Goal: Task Accomplishment & Management: Manage account settings

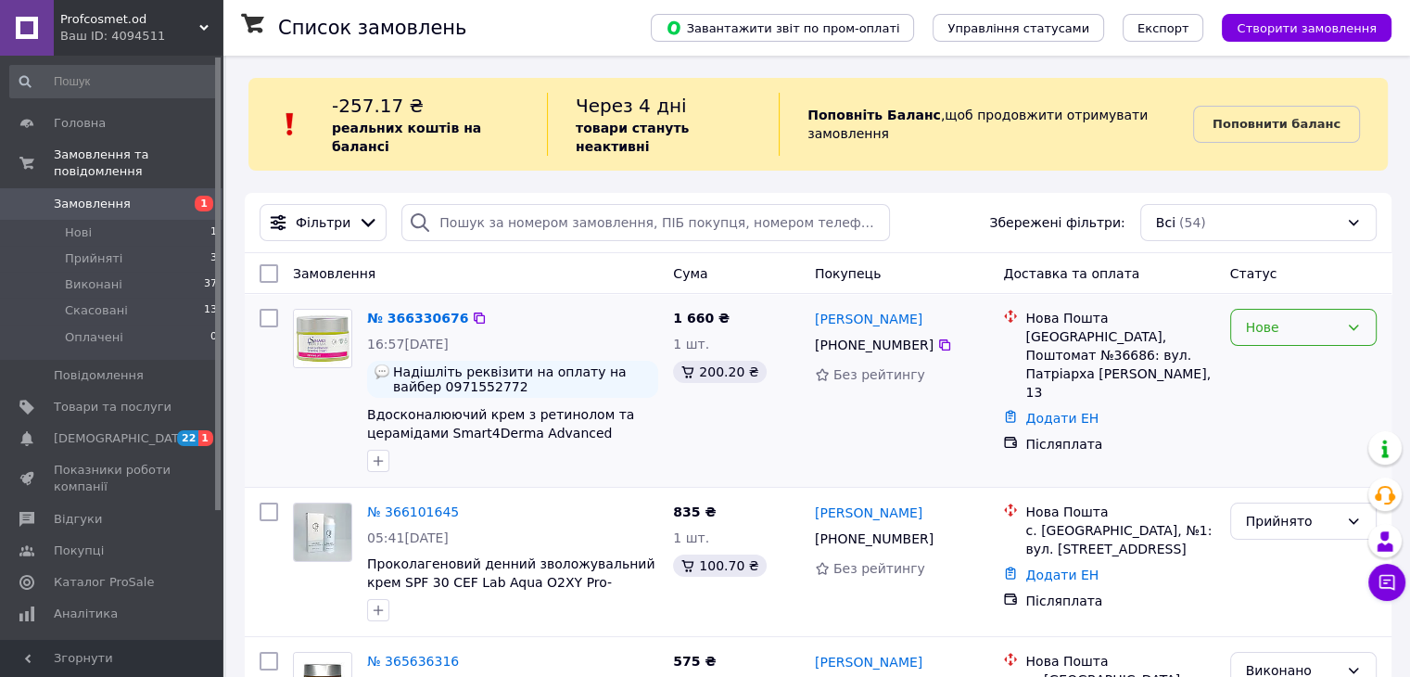
click at [1285, 317] on div "Нове" at bounding box center [1292, 327] width 93 height 20
click at [1308, 361] on li "Прийнято" at bounding box center [1302, 349] width 145 height 33
click at [412, 310] on link "№ 366330676" at bounding box center [413, 317] width 92 height 15
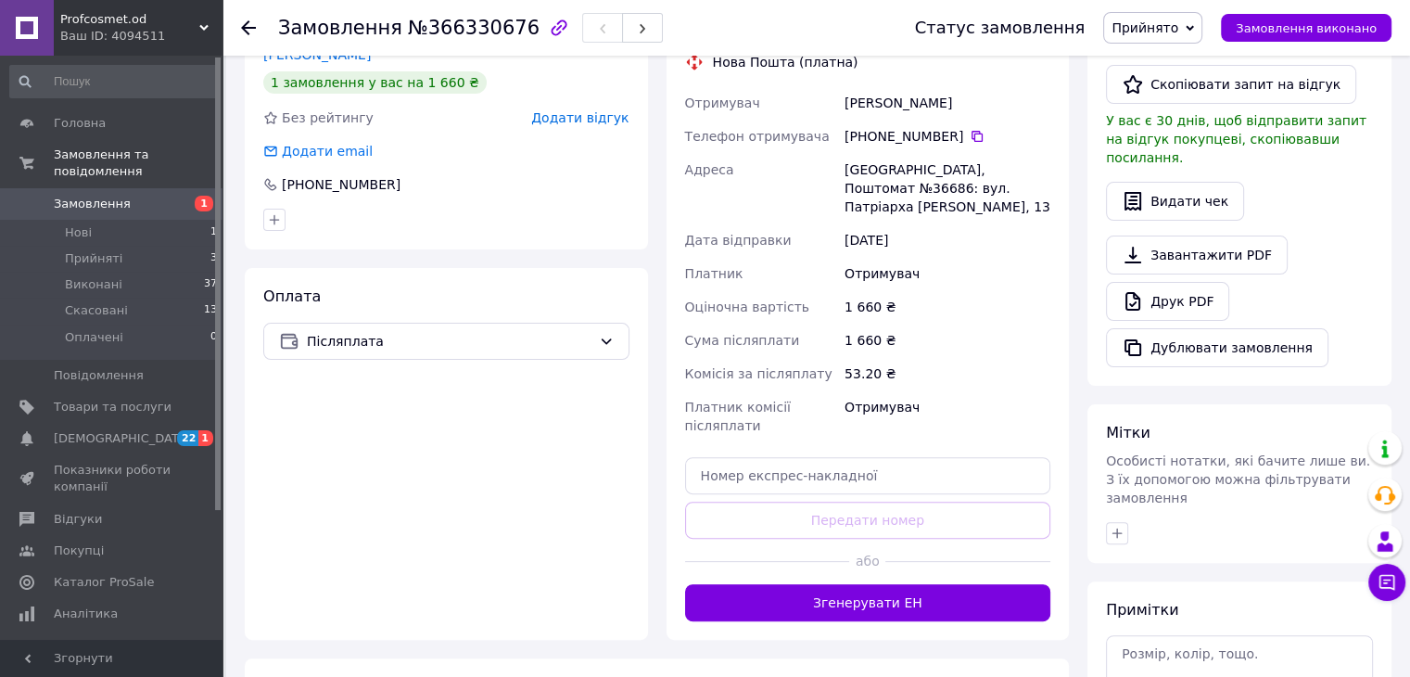
scroll to position [462, 0]
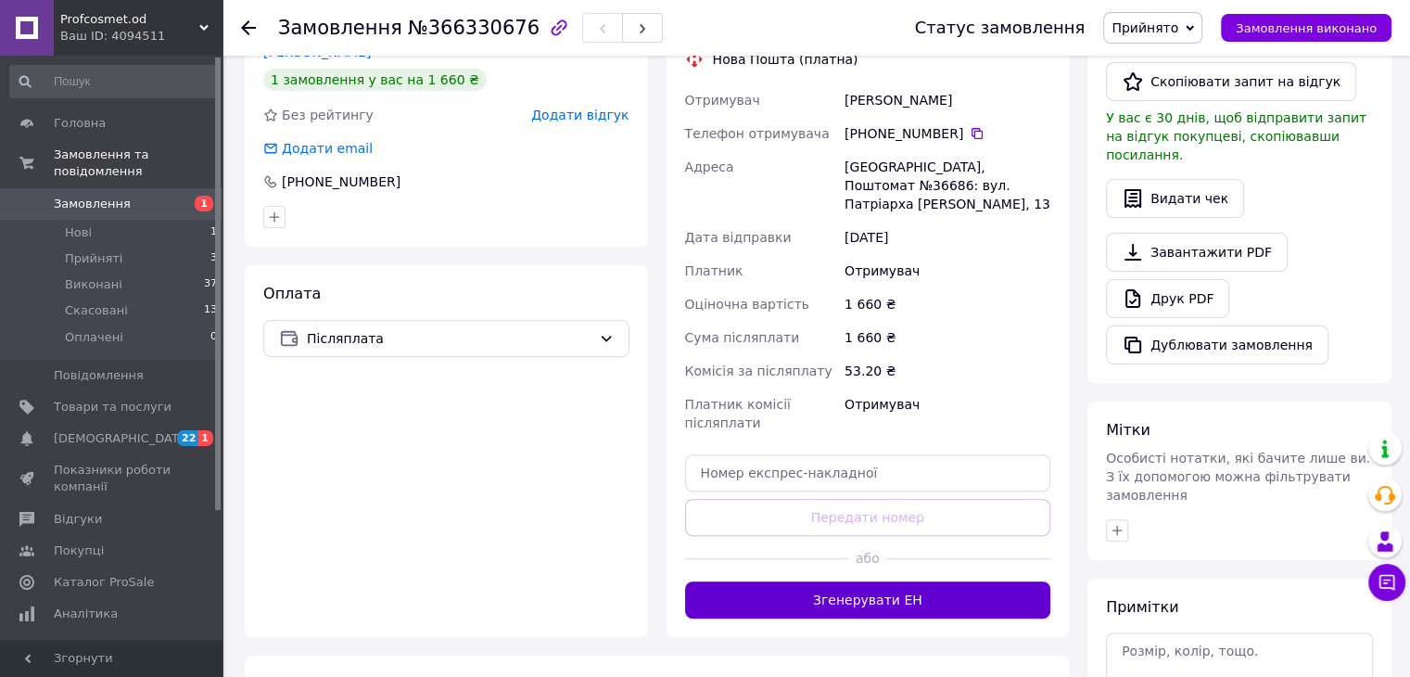
click at [895, 583] on button "Згенерувати ЕН" at bounding box center [868, 599] width 366 height 37
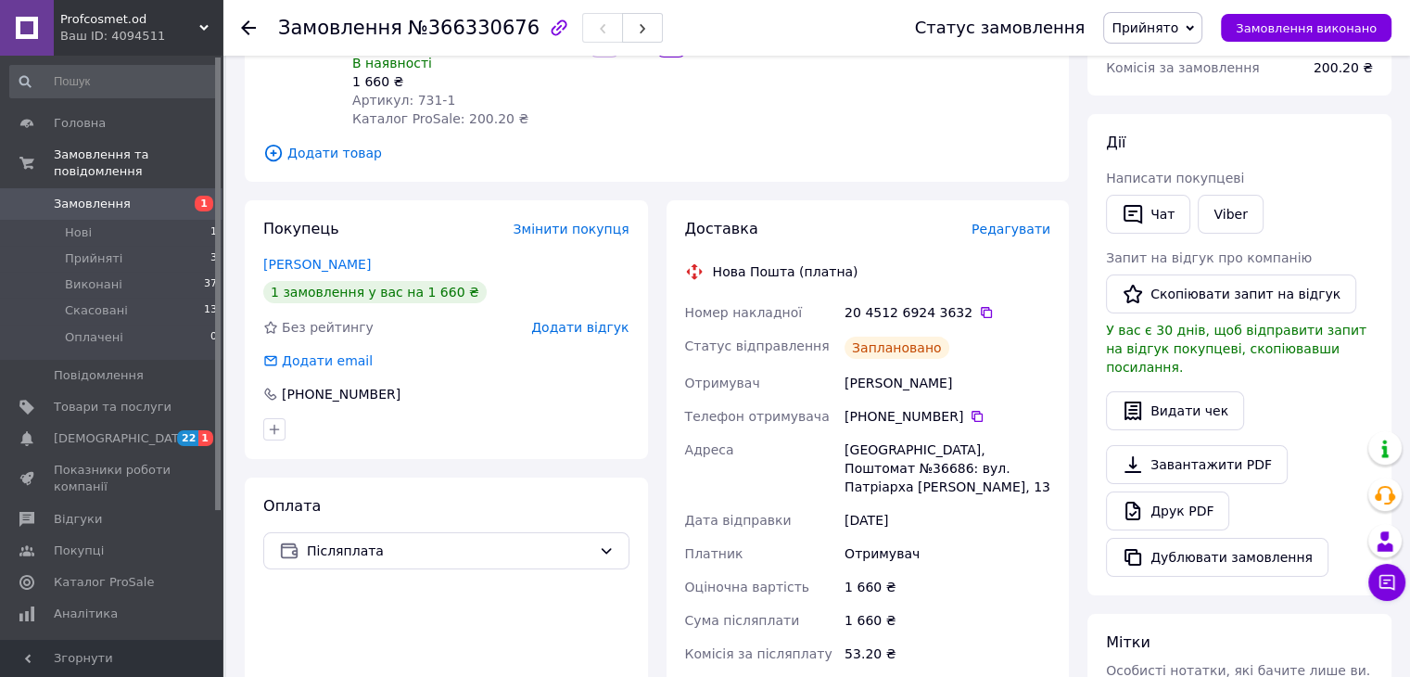
scroll to position [244, 0]
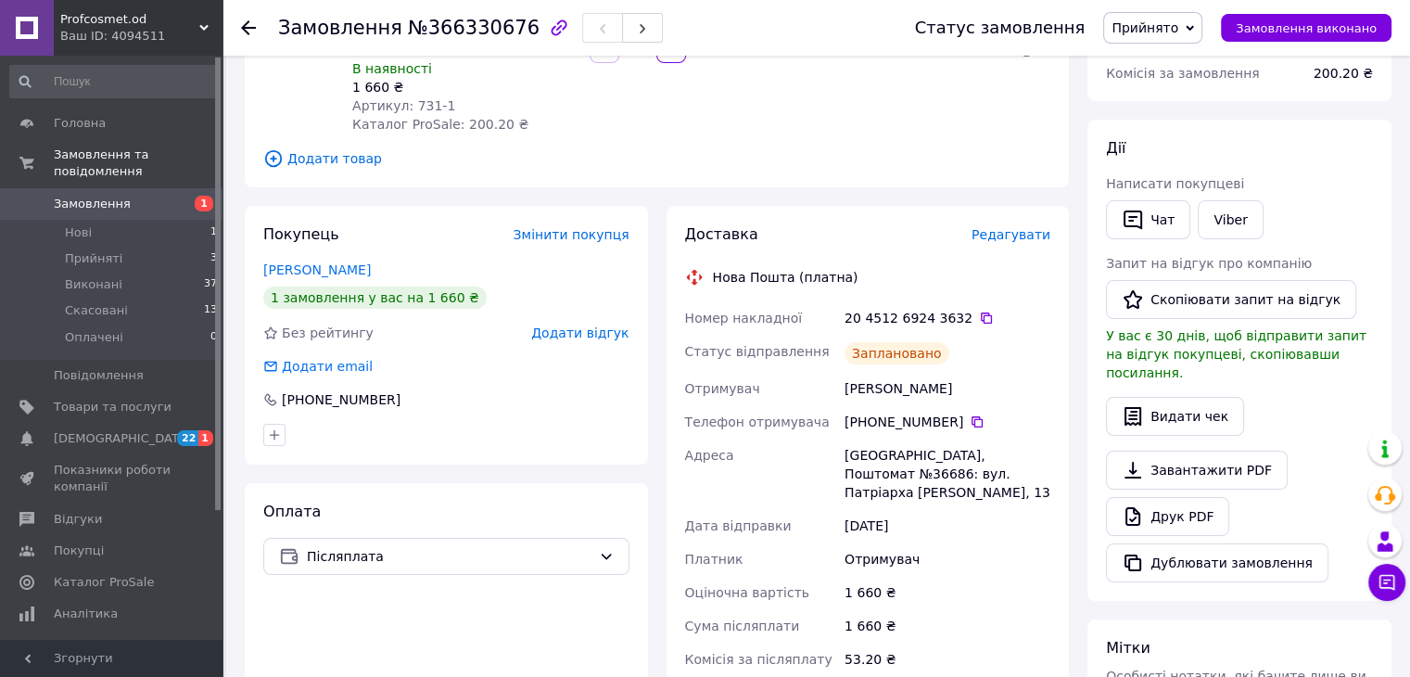
click at [683, 301] on div "Номер накладної" at bounding box center [761, 317] width 160 height 33
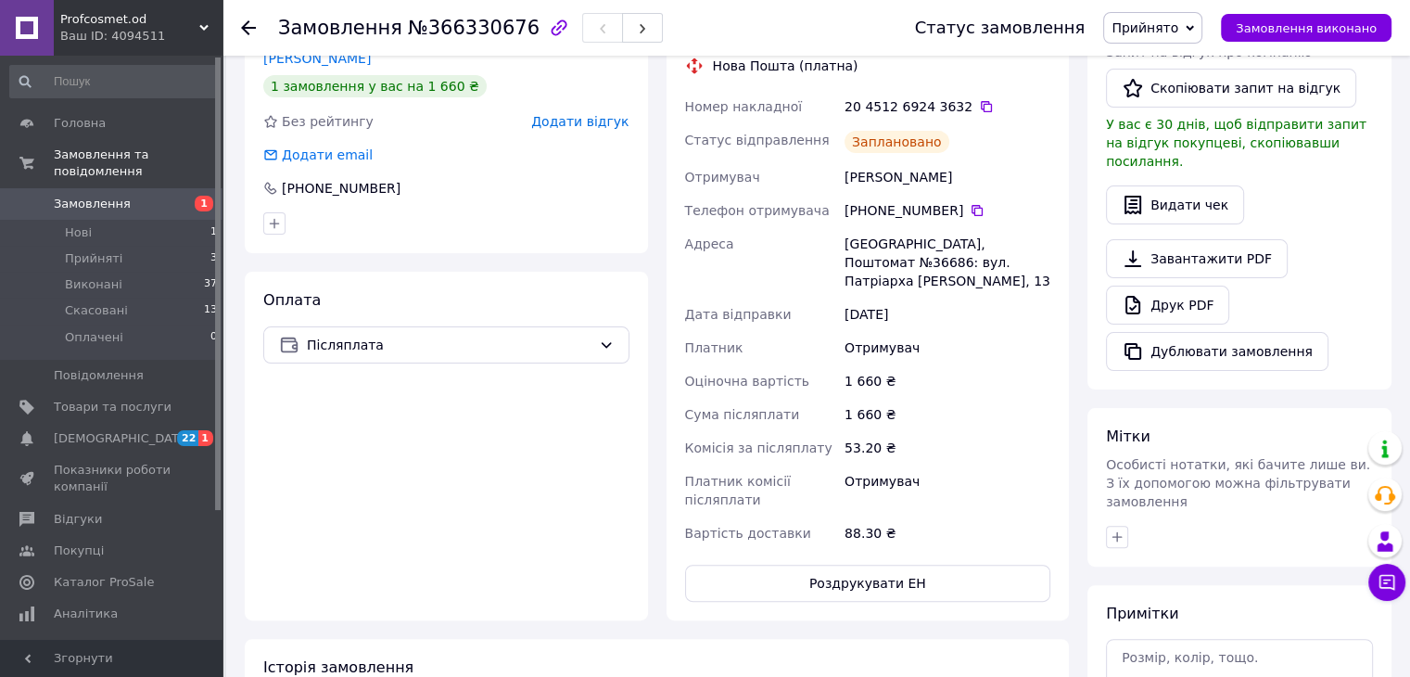
scroll to position [458, 0]
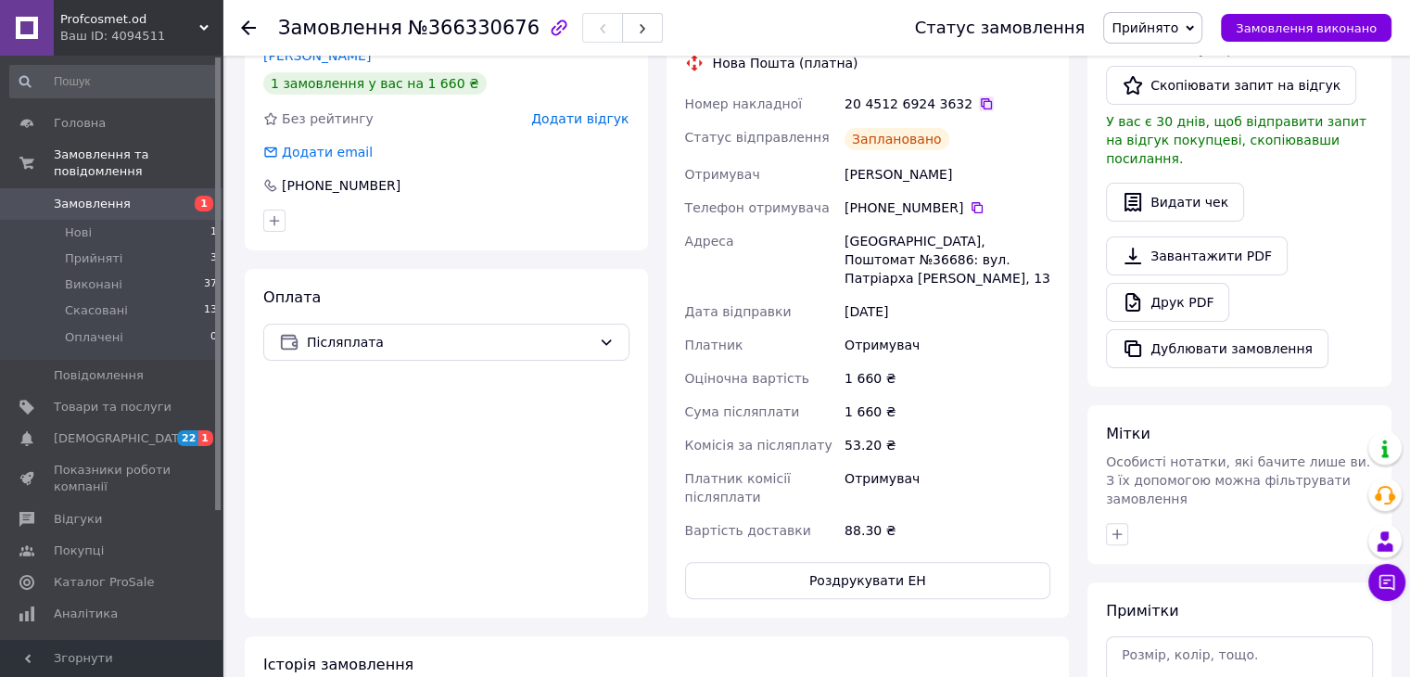
click at [979, 96] on icon at bounding box center [986, 103] width 15 height 15
click at [607, 335] on icon at bounding box center [606, 342] width 15 height 15
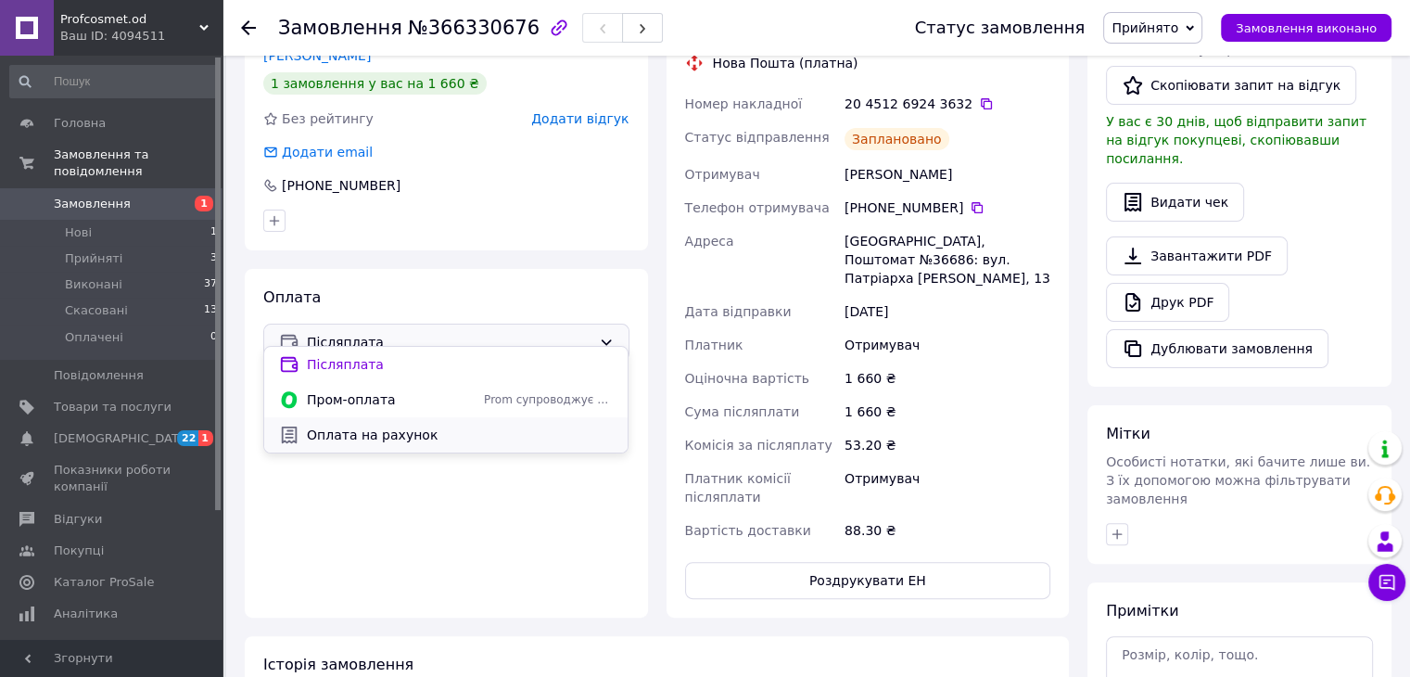
click at [516, 436] on span "Оплата на рахунок" at bounding box center [460, 434] width 306 height 19
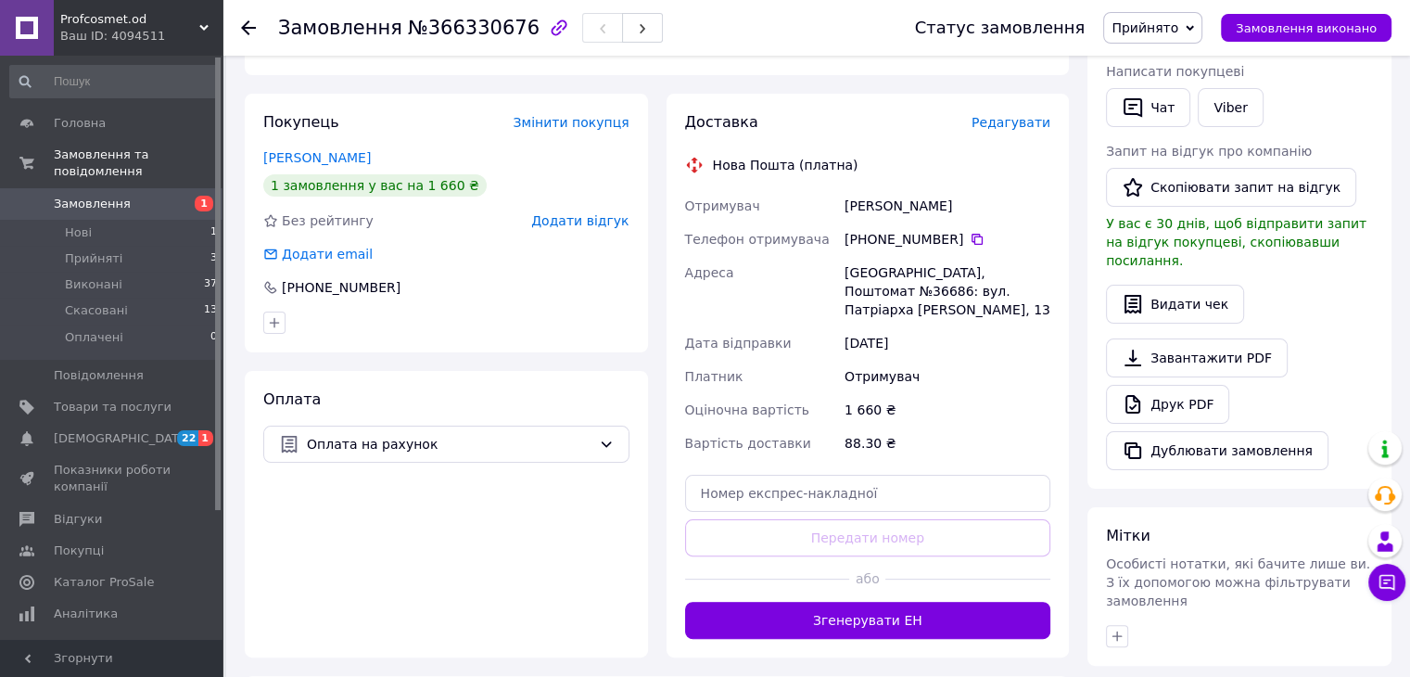
scroll to position [359, 0]
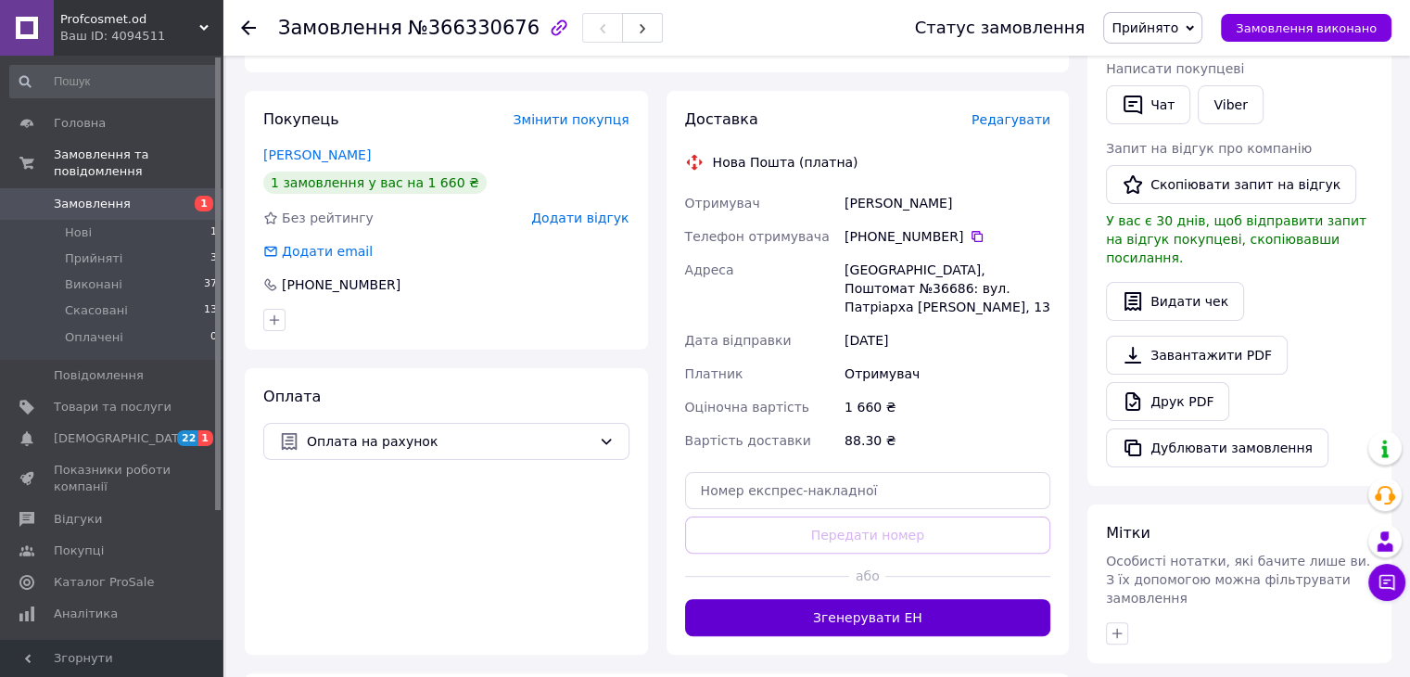
click at [844, 613] on button "Згенерувати ЕН" at bounding box center [868, 617] width 366 height 37
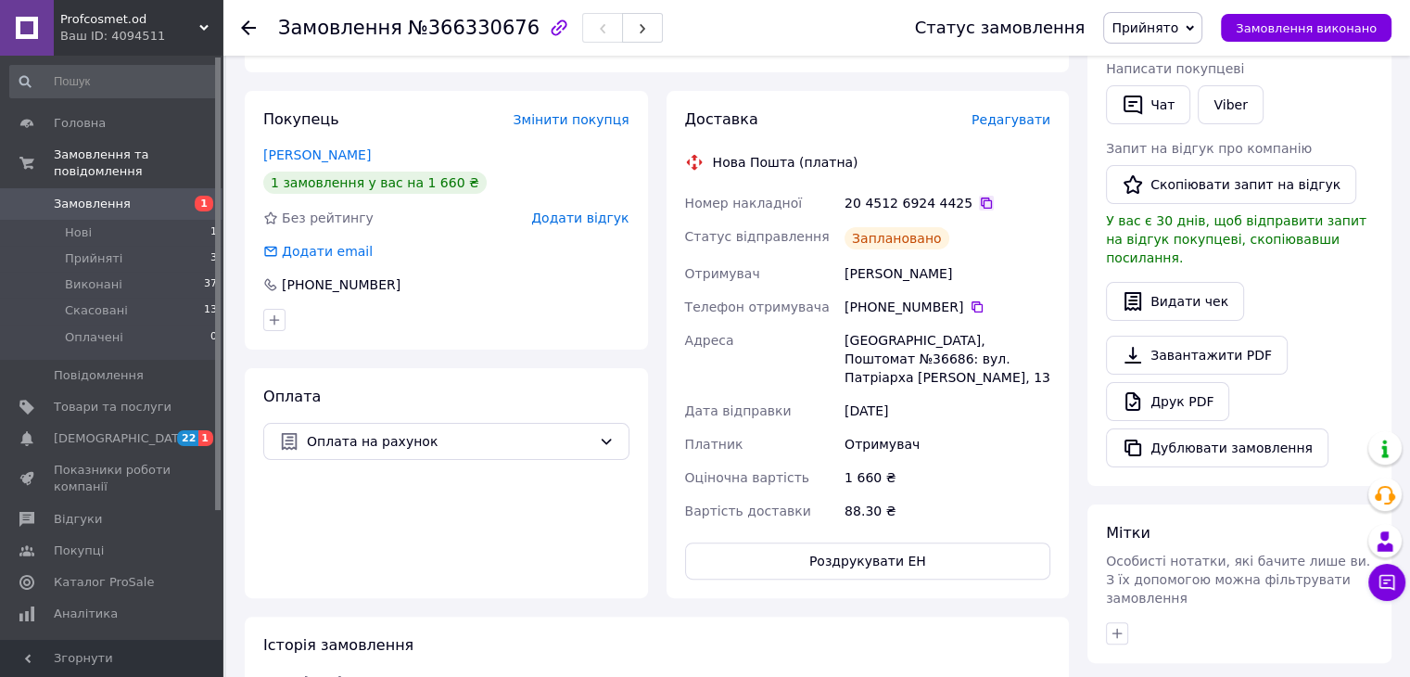
click at [980, 197] on icon at bounding box center [985, 202] width 11 height 11
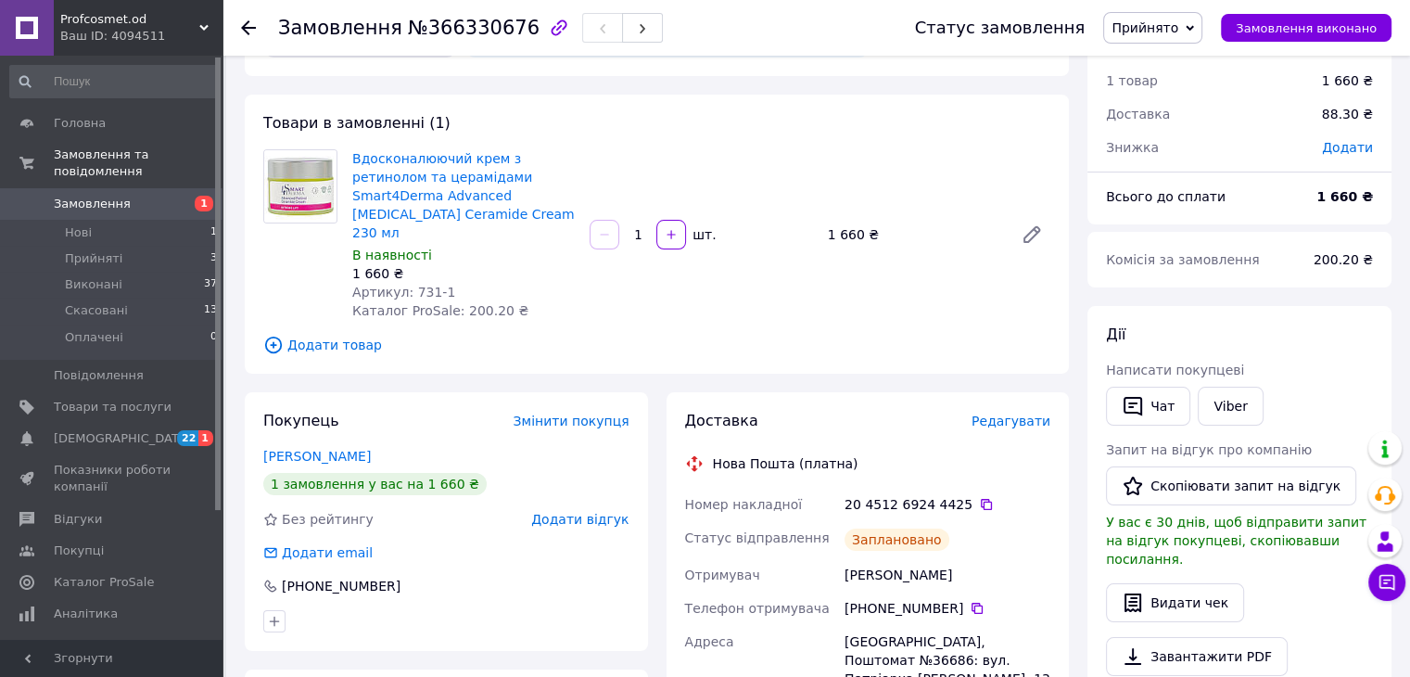
scroll to position [52, 0]
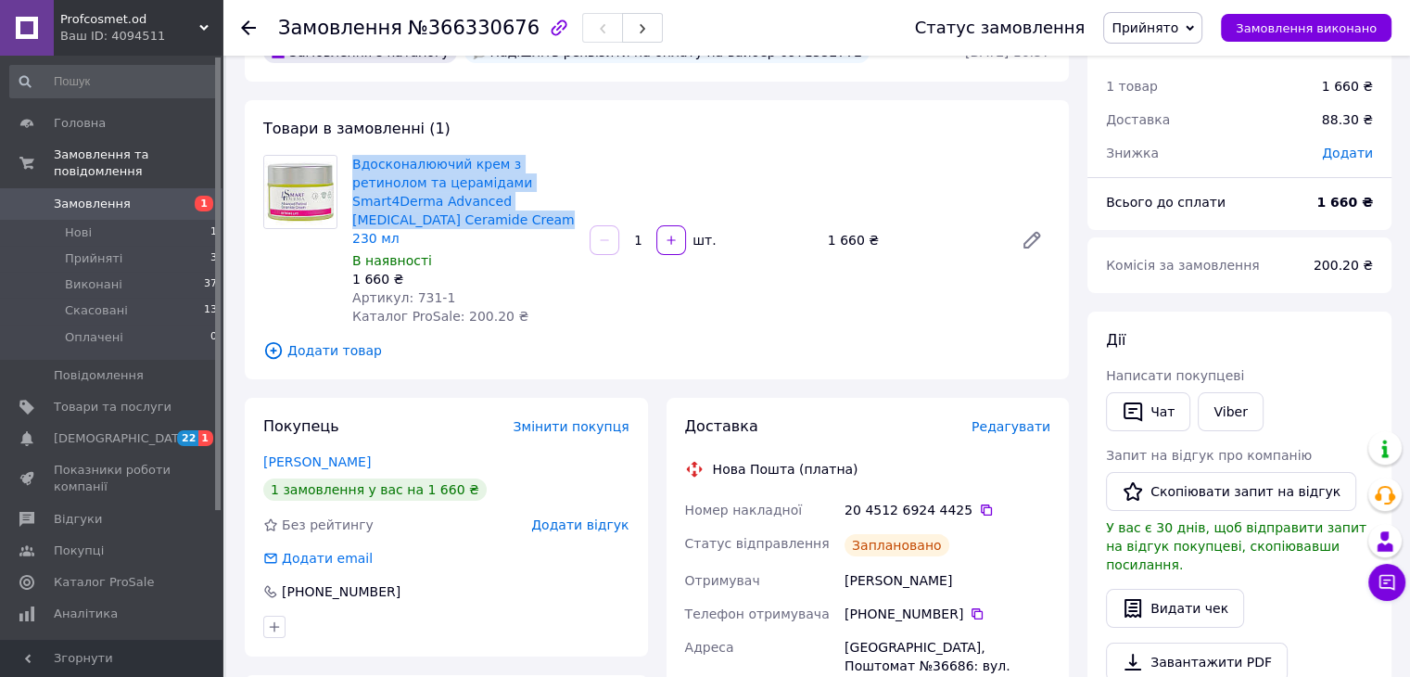
drag, startPoint x: 343, startPoint y: 160, endPoint x: 434, endPoint y: 222, distance: 110.0
click at [434, 222] on div "Вдосконалюючий крем з ретинолом та церамідами Smart4Derma Advanced [MEDICAL_DAT…" at bounding box center [657, 240] width 802 height 171
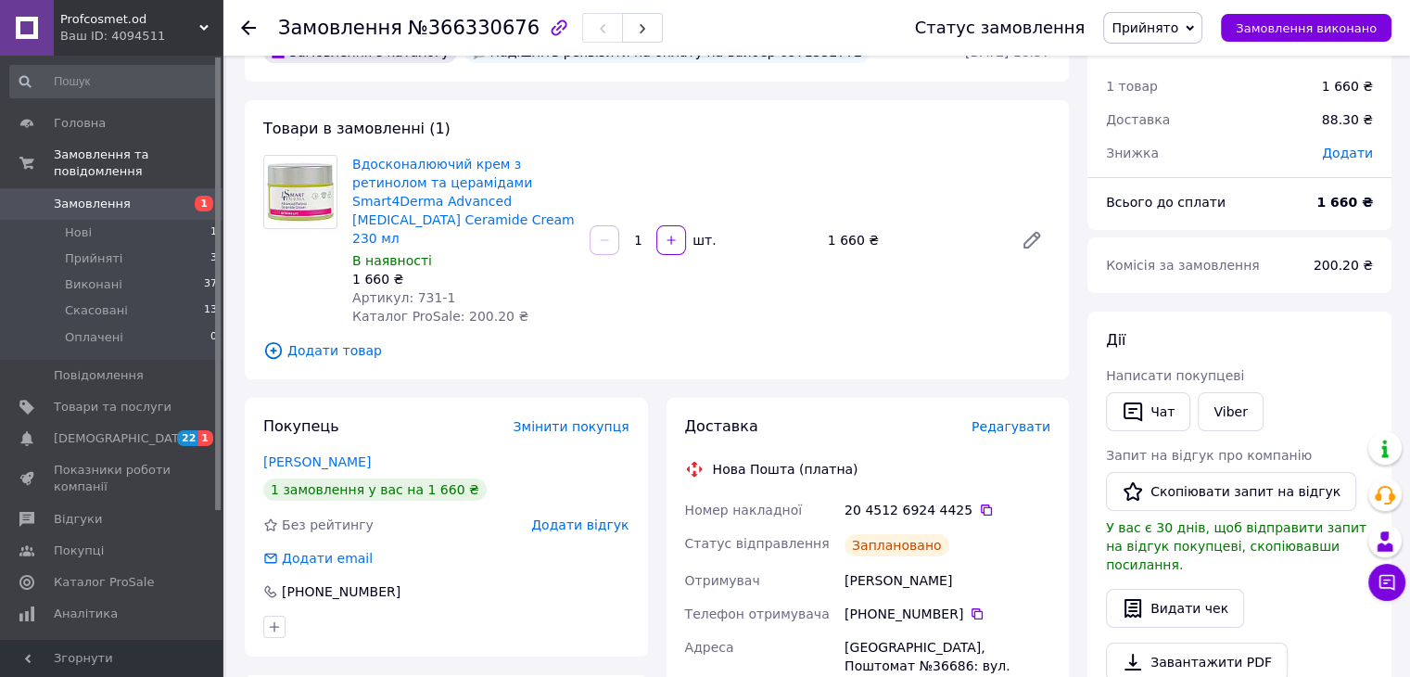
click at [437, 231] on div "Вдосконалюючий крем з ретинолом та церамідами Smart4Derma Advanced [MEDICAL_DAT…" at bounding box center [463, 240] width 237 height 178
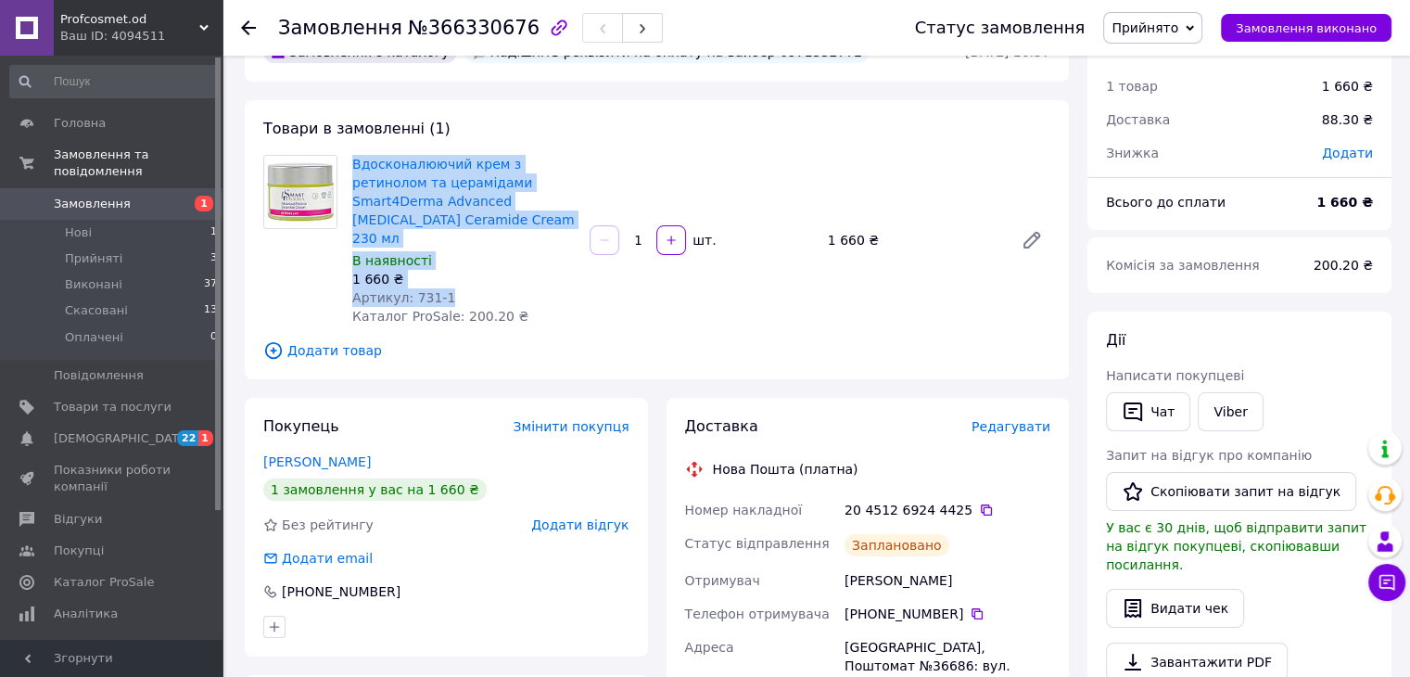
drag, startPoint x: 348, startPoint y: 164, endPoint x: 454, endPoint y: 273, distance: 152.1
click at [454, 273] on div "Вдосконалюючий крем з ретинолом та церамідами Smart4Derma Advanced [MEDICAL_DAT…" at bounding box center [463, 240] width 237 height 178
copy div "Вдосконалюючий крем з ретинолом та церамідами Smart4Derma Advanced [MEDICAL_DAT…"
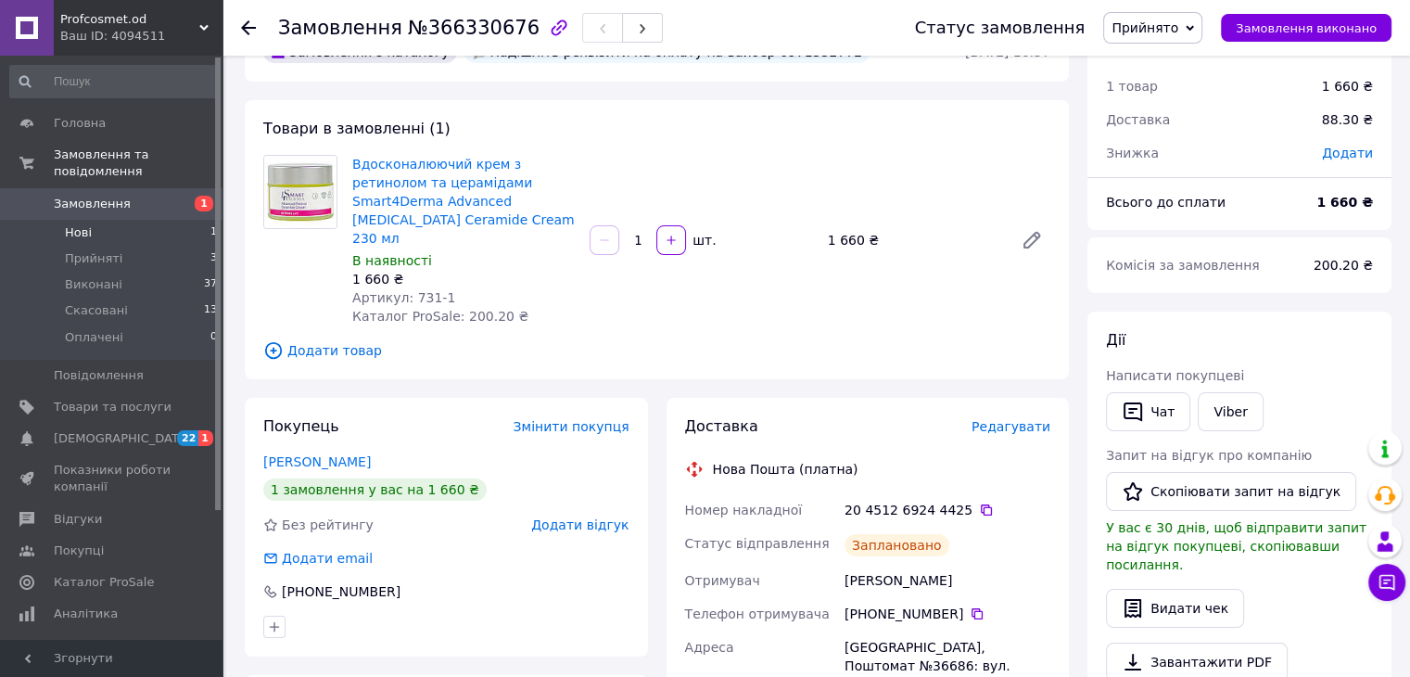
click at [80, 224] on span "Нові" at bounding box center [78, 232] width 27 height 17
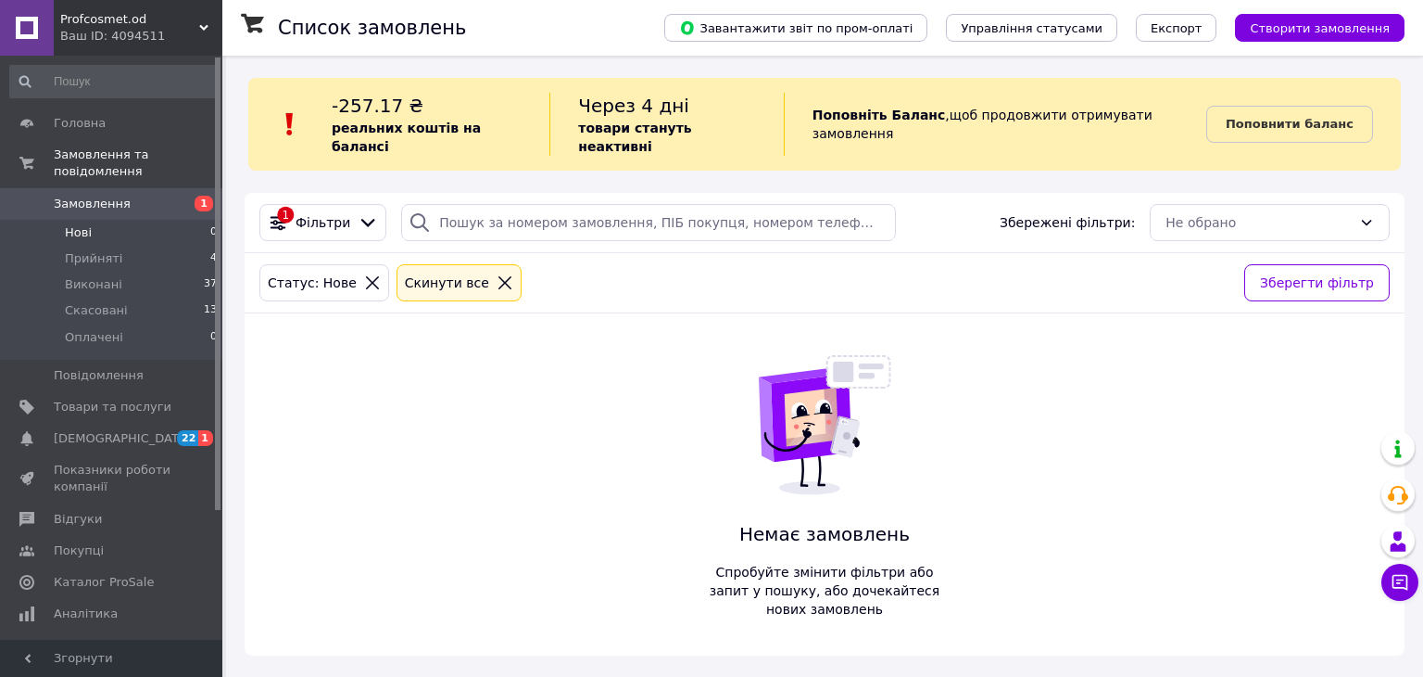
click at [100, 196] on span "Замовлення" at bounding box center [92, 204] width 77 height 17
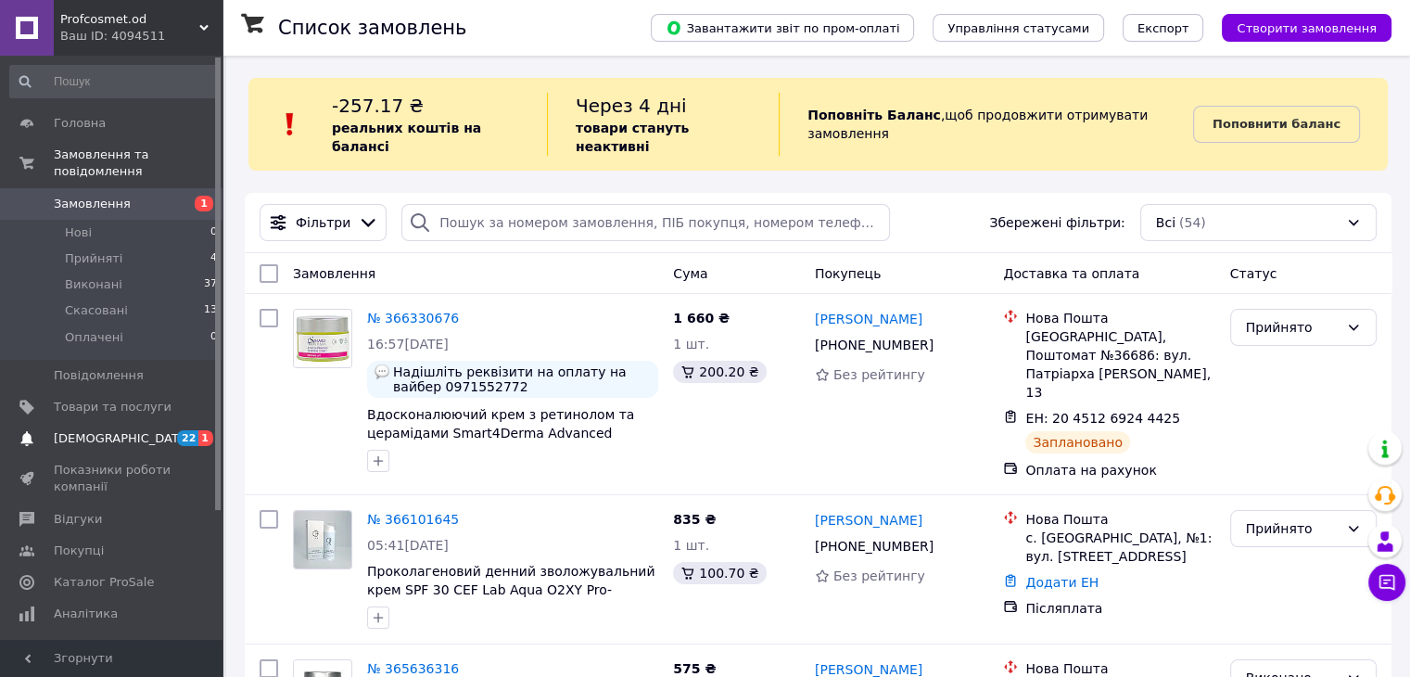
click at [134, 430] on span "[DEMOGRAPHIC_DATA]" at bounding box center [113, 438] width 118 height 17
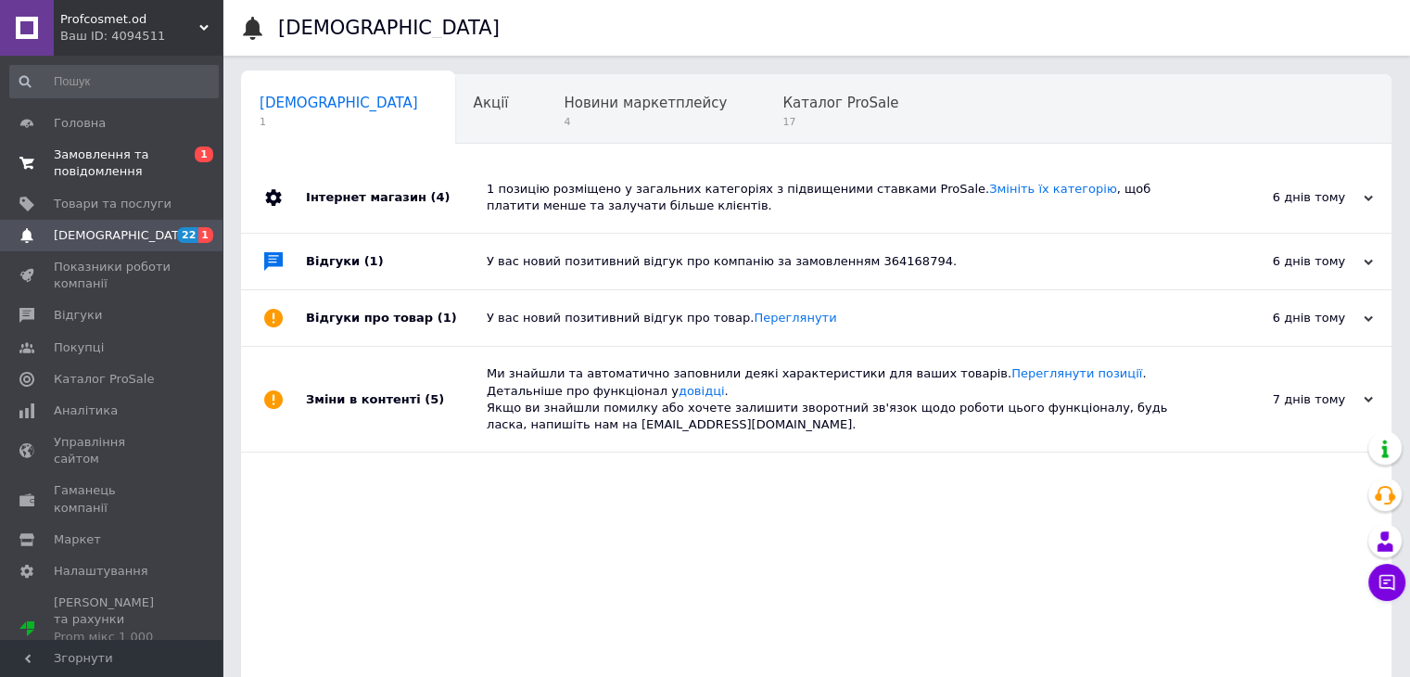
click at [140, 175] on span "Замовлення та повідомлення" at bounding box center [113, 162] width 118 height 33
